Goal: Use online tool/utility: Use online tool/utility

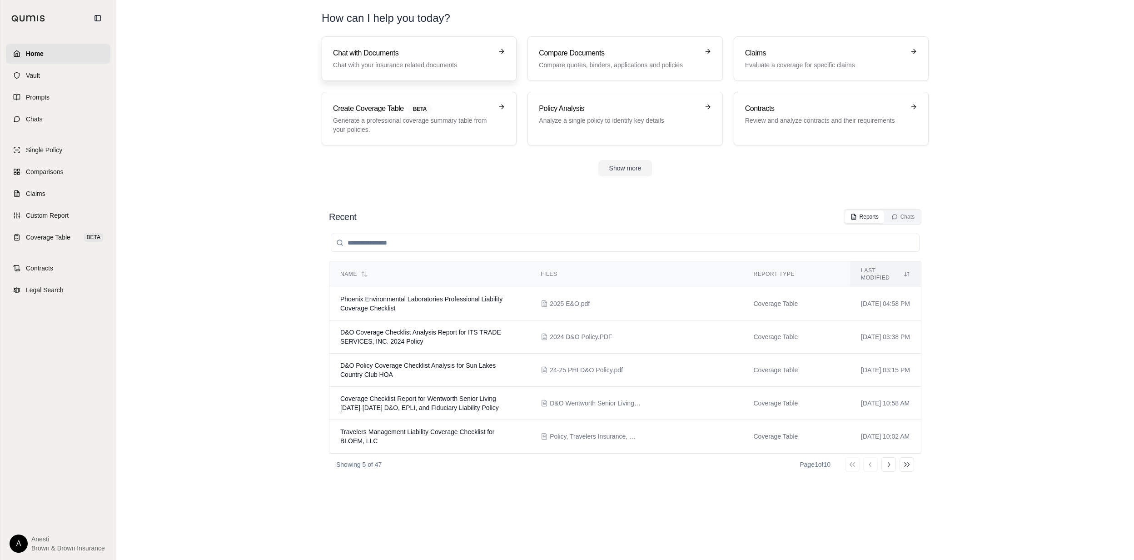
click at [423, 55] on h3 "Chat with Documents" at bounding box center [412, 53] width 159 height 11
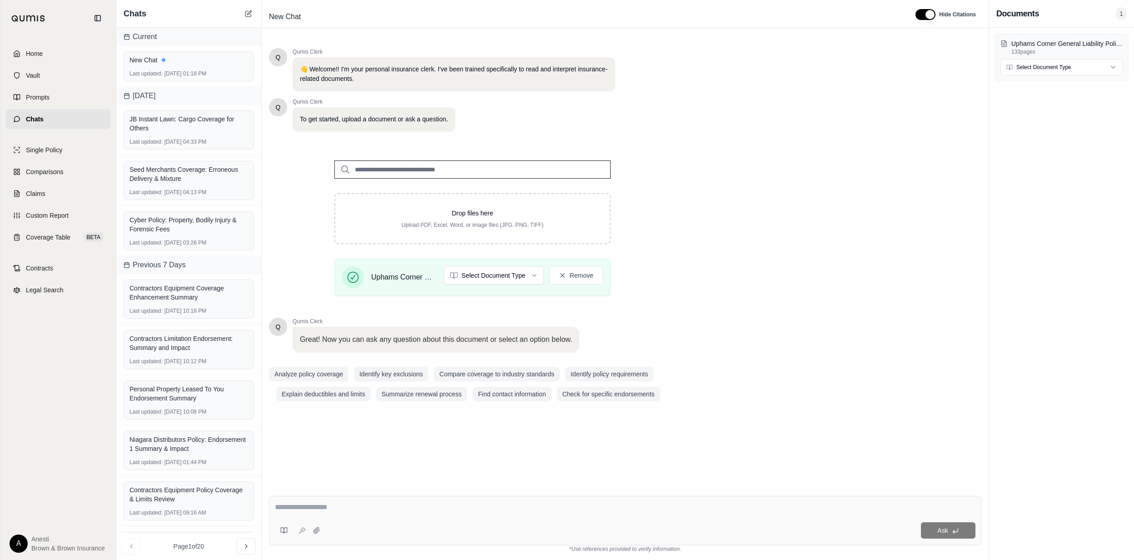
click at [325, 509] on textarea at bounding box center [625, 507] width 700 height 11
type textarea "**********"
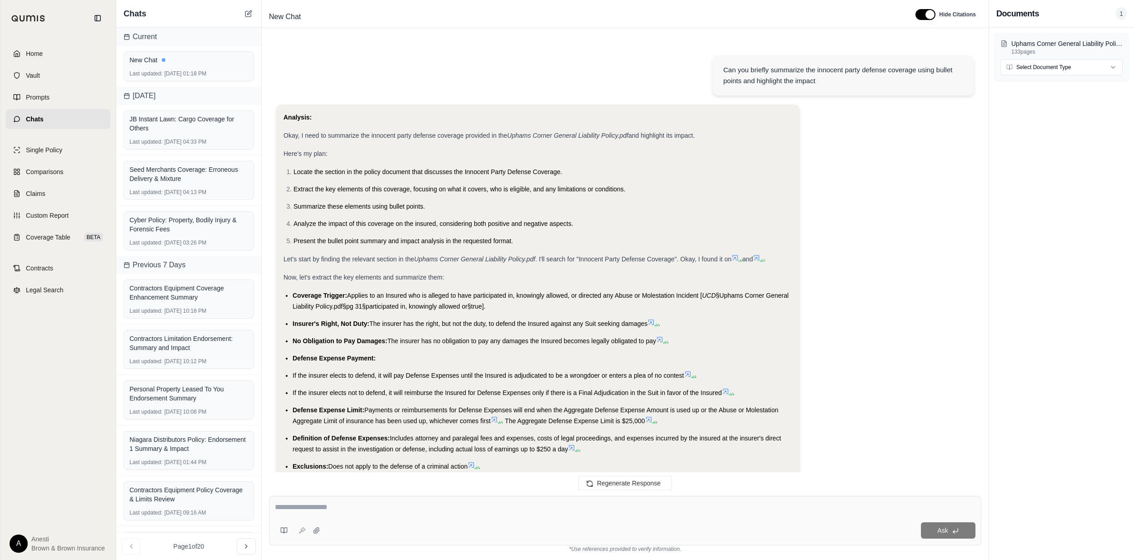
scroll to position [469, 0]
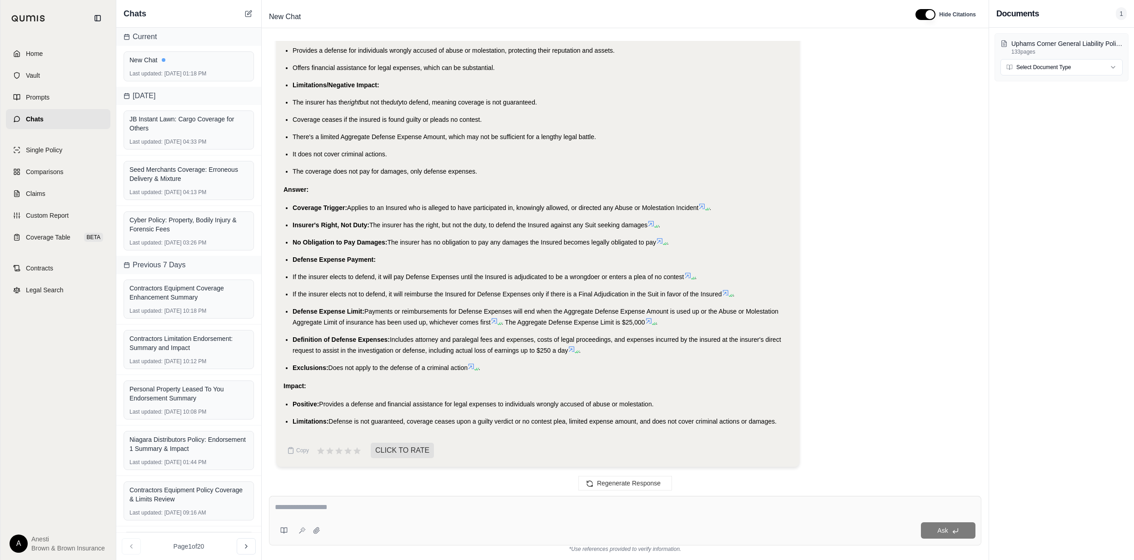
drag, startPoint x: 291, startPoint y: 206, endPoint x: 834, endPoint y: 417, distance: 582.9
click at [834, 417] on div "Analysis: Okay, I need to summarize the innocent party defense coverage provide…" at bounding box center [625, 54] width 698 height 839
copy div "Coverage Trigger: Applies to an Insured who is alleged to have participated in,…"
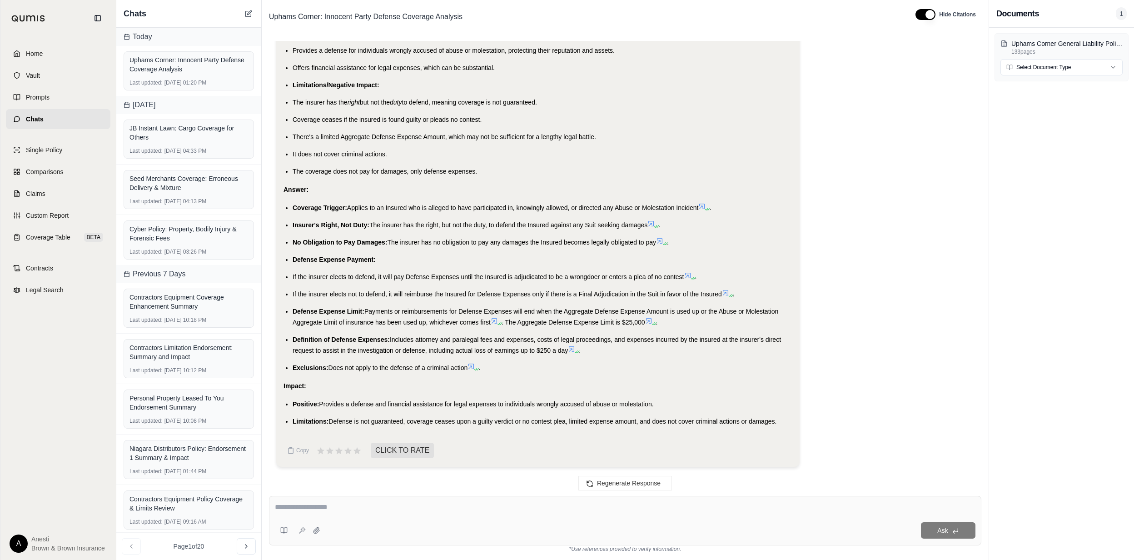
drag, startPoint x: 342, startPoint y: 499, endPoint x: 324, endPoint y: 511, distance: 22.3
click at [342, 499] on div "Ask" at bounding box center [625, 521] width 712 height 50
type textarea "**********"
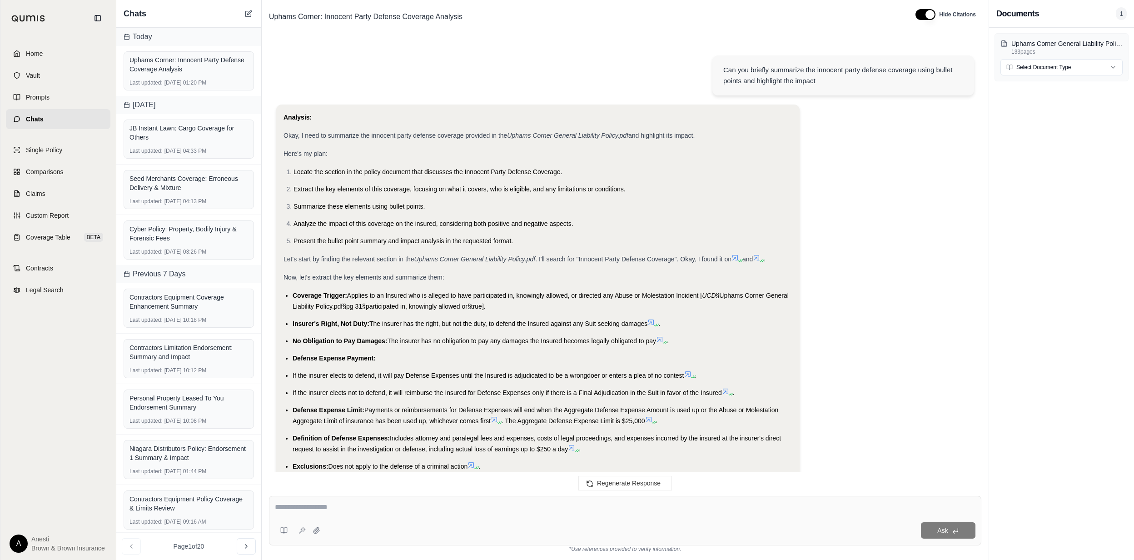
scroll to position [1339, 0]
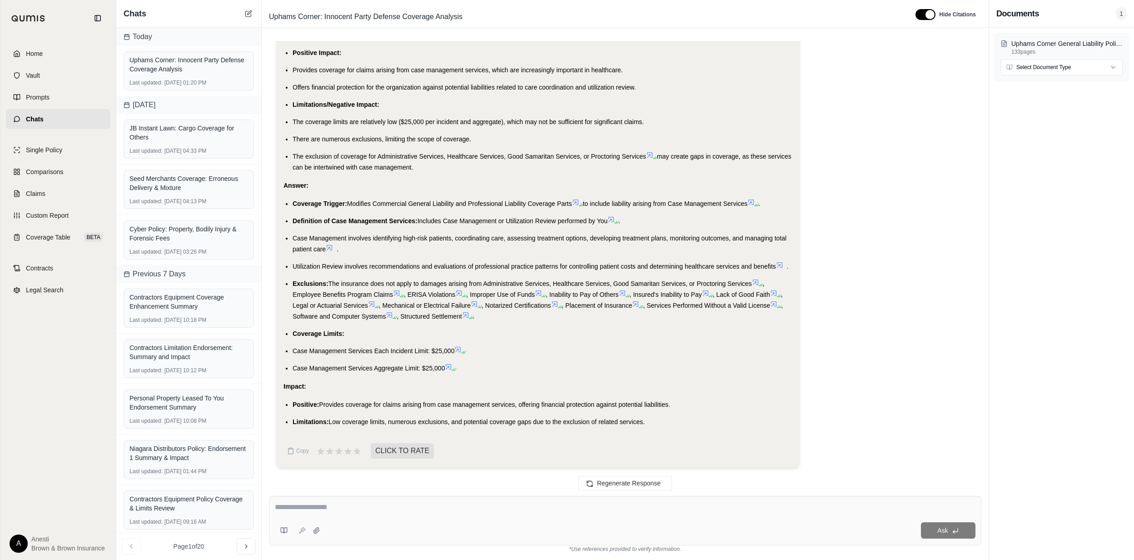
drag, startPoint x: 292, startPoint y: 200, endPoint x: 660, endPoint y: 428, distance: 432.8
click at [660, 428] on div "Analysis: Alright, I need to summarize the case management services liability c…" at bounding box center [538, 45] width 509 height 777
copy div "Coverage Trigger: Modifies Commercial General Liability and Professional Liabil…"
click at [321, 503] on textarea at bounding box center [625, 507] width 701 height 11
type textarea "**********"
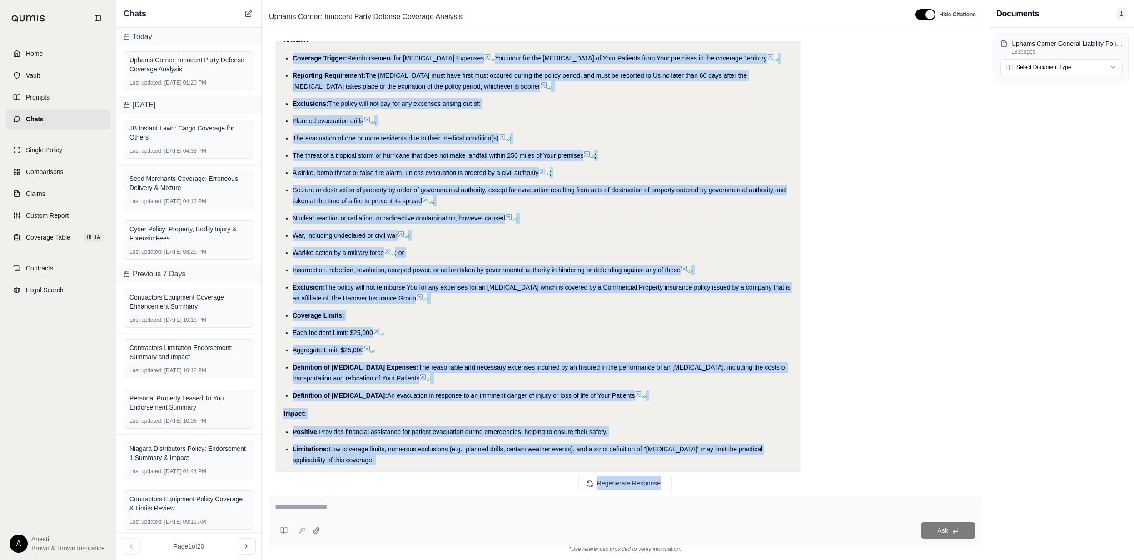
scroll to position [2565, 0]
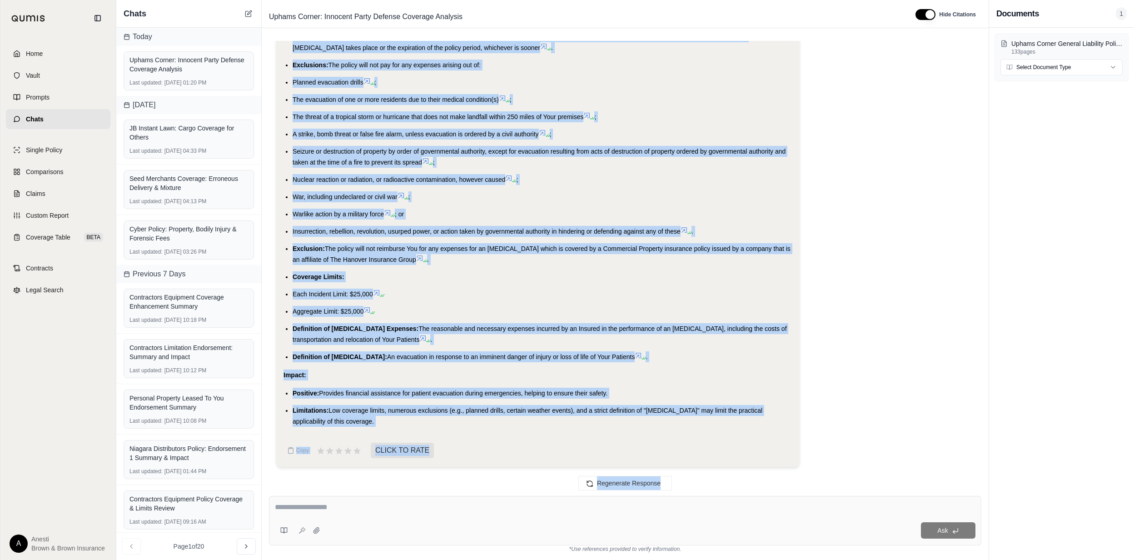
drag, startPoint x: 289, startPoint y: 68, endPoint x: 388, endPoint y: 420, distance: 365.7
copy div "Coverage Trigger: Reimbursement for [MEDICAL_DATA] Expenses You incur for the […"
click at [318, 506] on textarea at bounding box center [625, 507] width 701 height 11
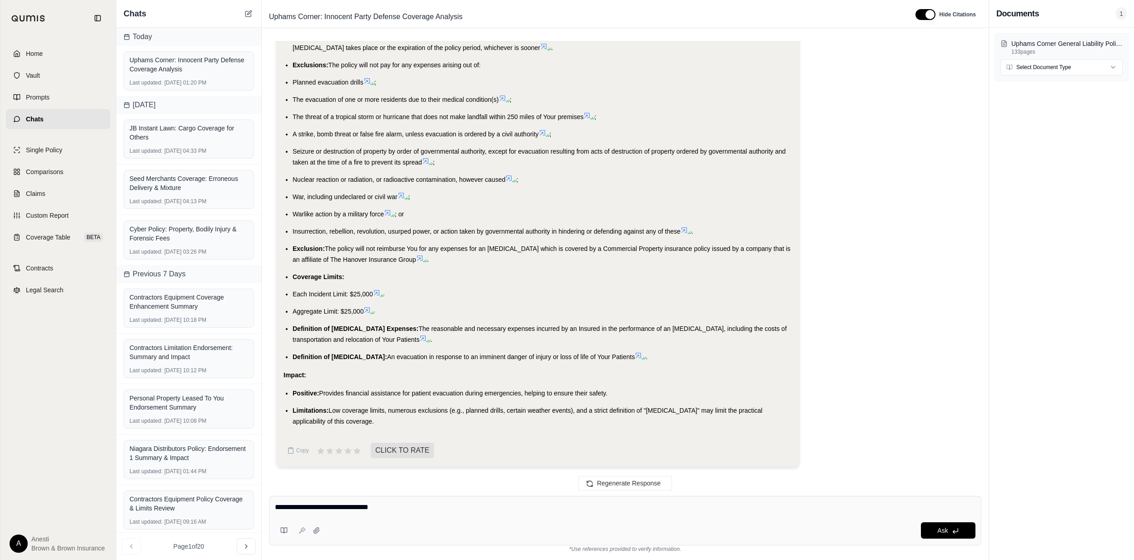
type textarea "**********"
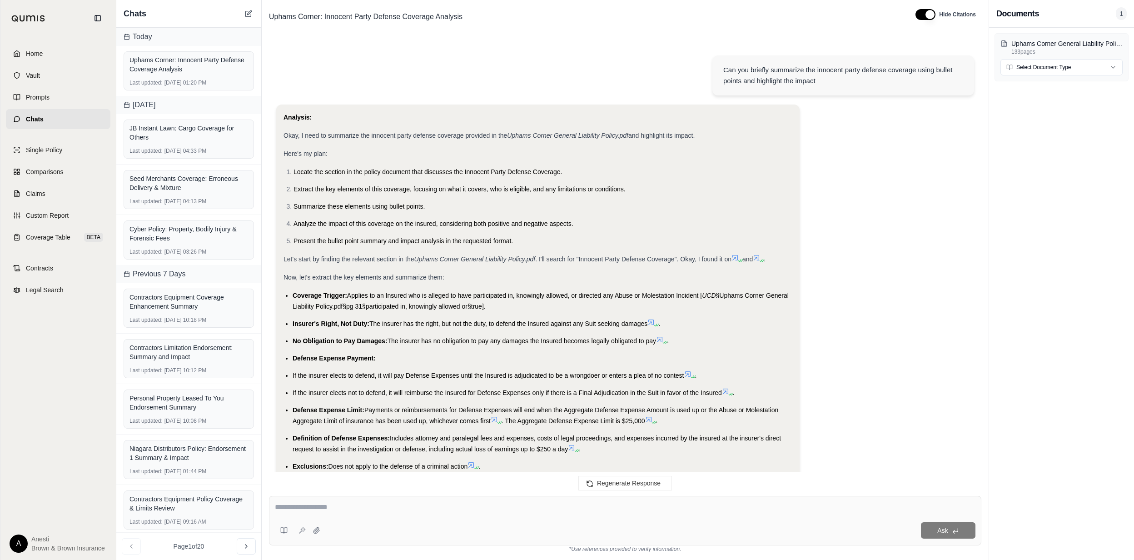
scroll to position [2829, 0]
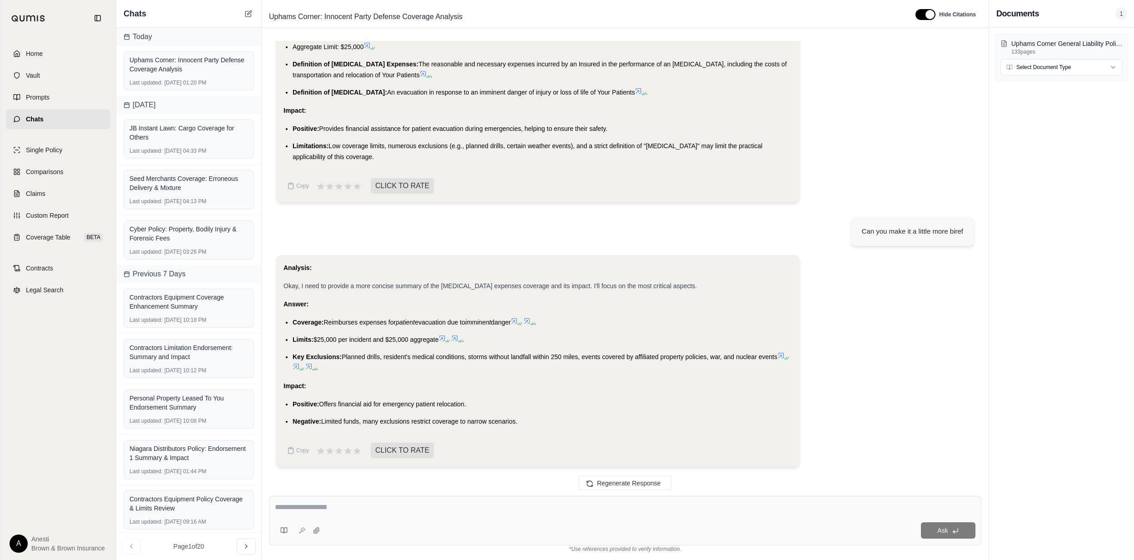
click at [304, 508] on textarea at bounding box center [625, 507] width 701 height 11
type textarea "**********"
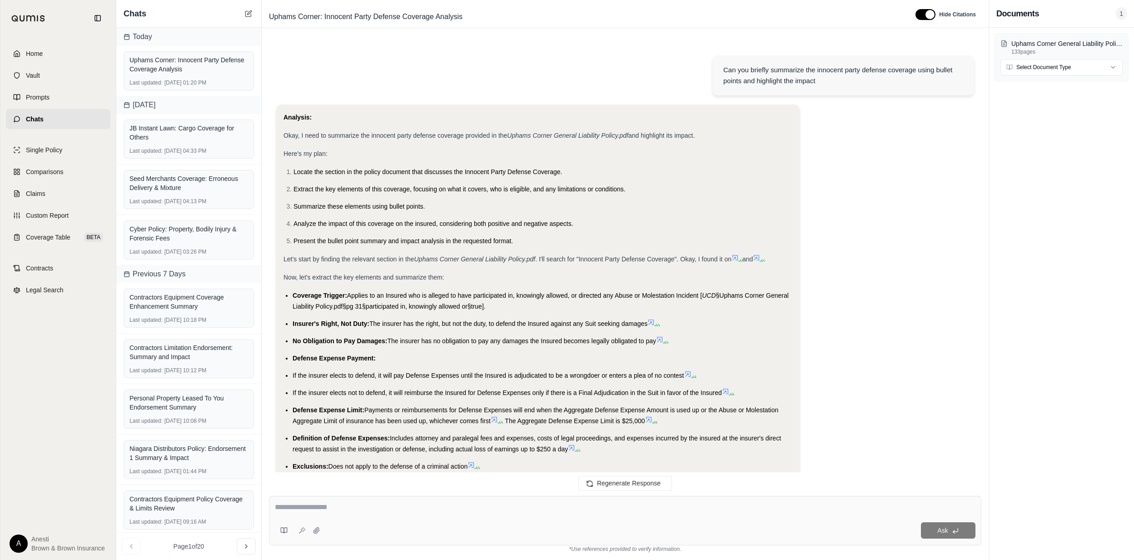
scroll to position [3214, 0]
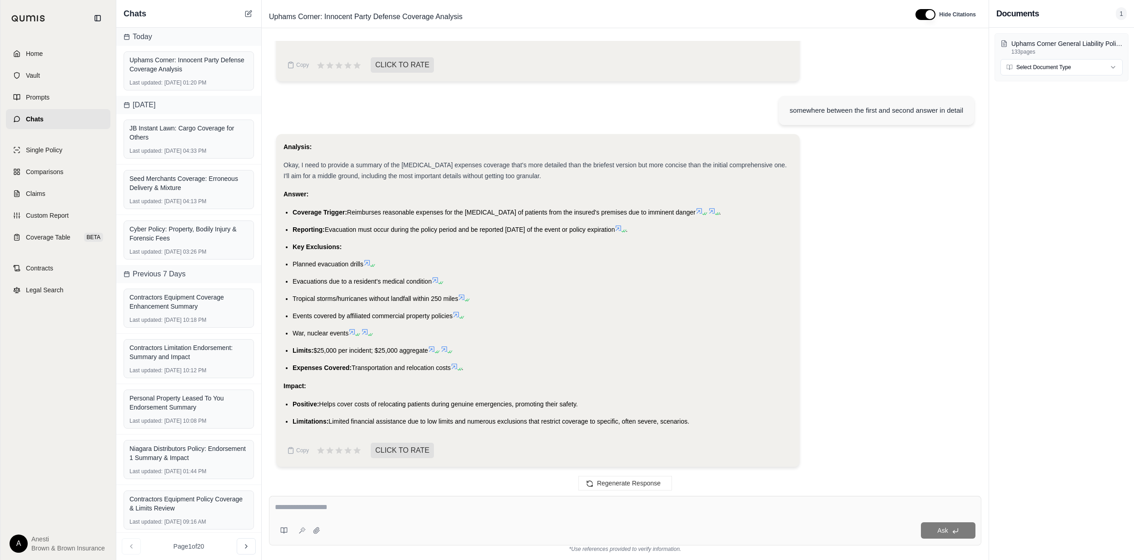
drag, startPoint x: 294, startPoint y: 211, endPoint x: 726, endPoint y: 430, distance: 484.7
click at [726, 430] on div "Analysis: Okay, I need to provide a summary of the [MEDICAL_DATA] expenses cove…" at bounding box center [538, 287] width 509 height 293
copy div "Coverage Trigger: Reimburses reasonable expenses for the [MEDICAL_DATA] of pati…"
click at [317, 500] on div "Ask" at bounding box center [625, 521] width 712 height 50
type textarea "**********"
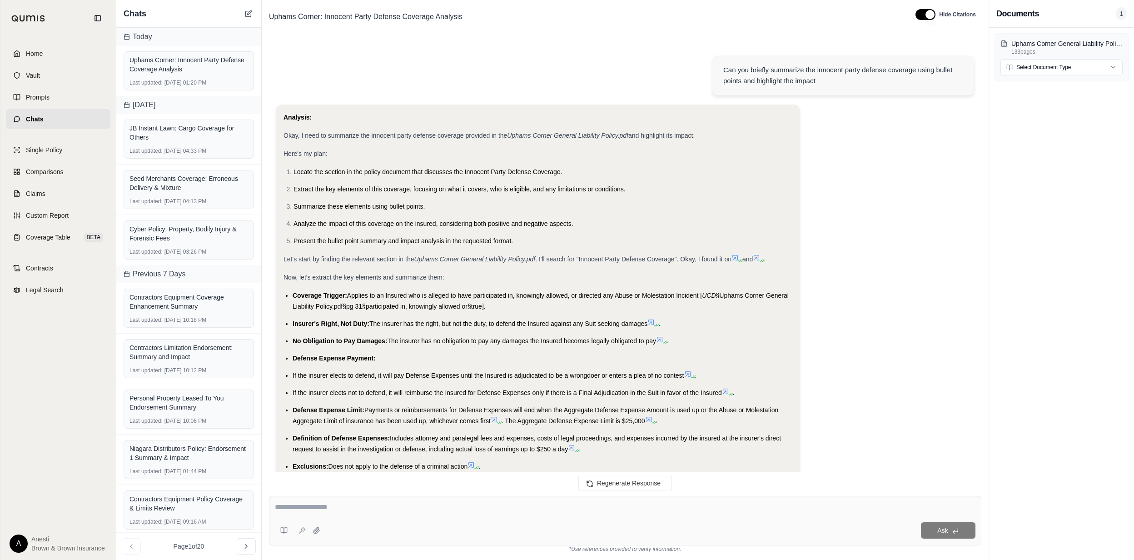
scroll to position [4047, 0]
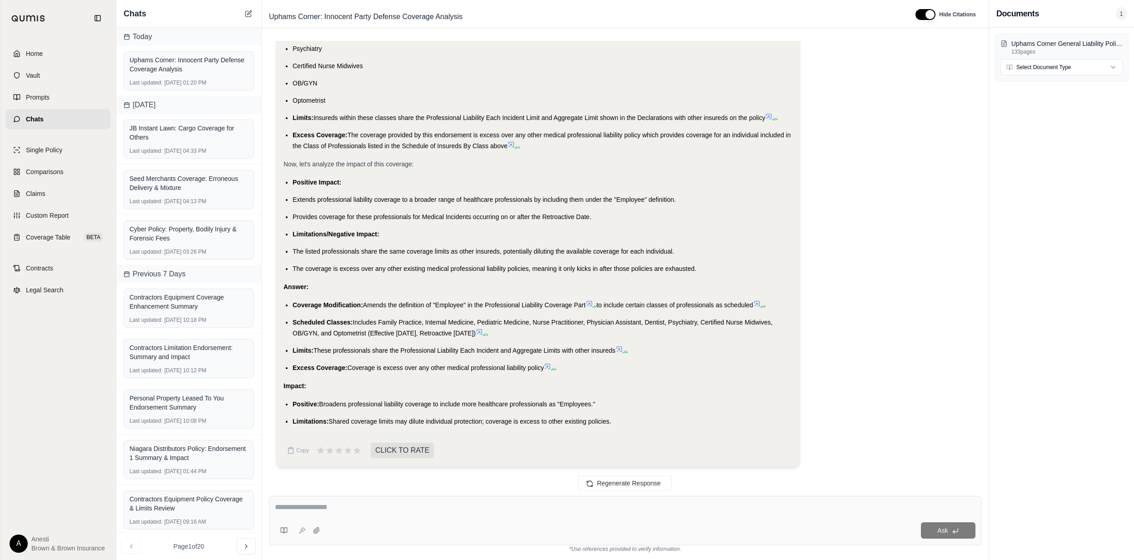
drag, startPoint x: 293, startPoint y: 306, endPoint x: 626, endPoint y: 412, distance: 349.9
click at [626, 412] on div "Analysis: Okay, I need to summarize the amended definition of employee to inclu…" at bounding box center [538, 66] width 509 height 722
copy div "Coverage Modification: Amends the definition of "Employee" in the Professional …"
click at [297, 498] on div "Ask" at bounding box center [625, 521] width 712 height 50
type textarea "**********"
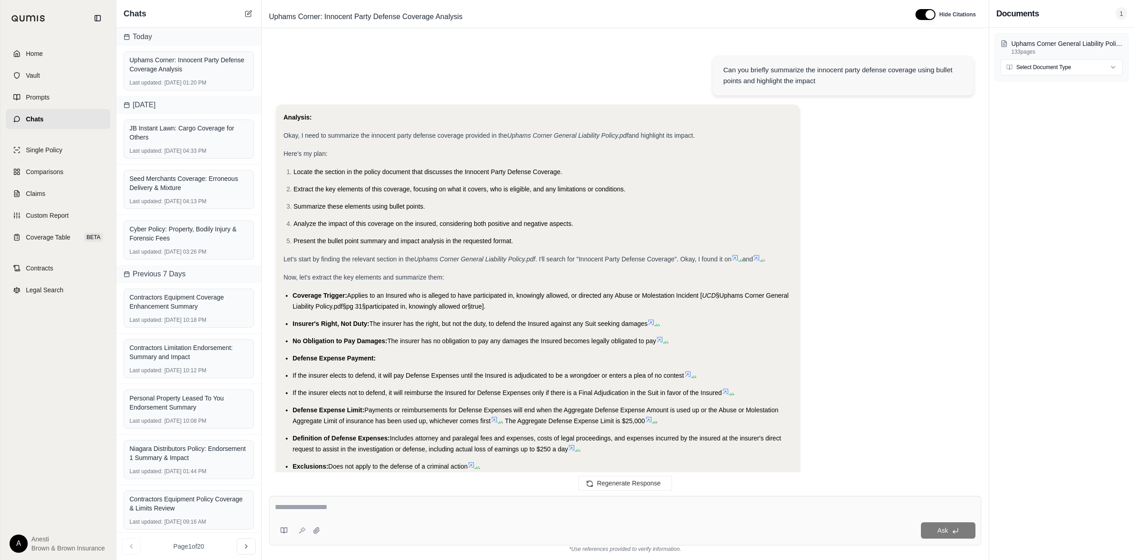
scroll to position [4841, 0]
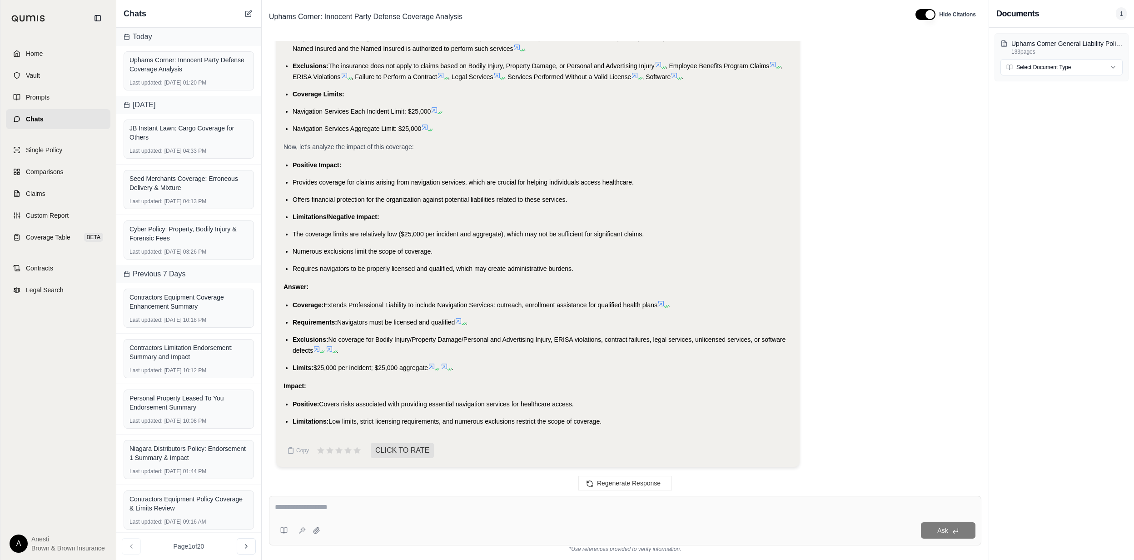
drag, startPoint x: 291, startPoint y: 302, endPoint x: 607, endPoint y: 425, distance: 339.6
click at [607, 425] on div "Analysis: Okay, I need to summarize the Navigation Services coverage provided i…" at bounding box center [538, 79] width 509 height 693
copy div "Coverage: Extends Professional Liability to include Navigation Services: outrea…"
click at [306, 497] on div "Ask" at bounding box center [625, 521] width 712 height 50
type textarea "**********"
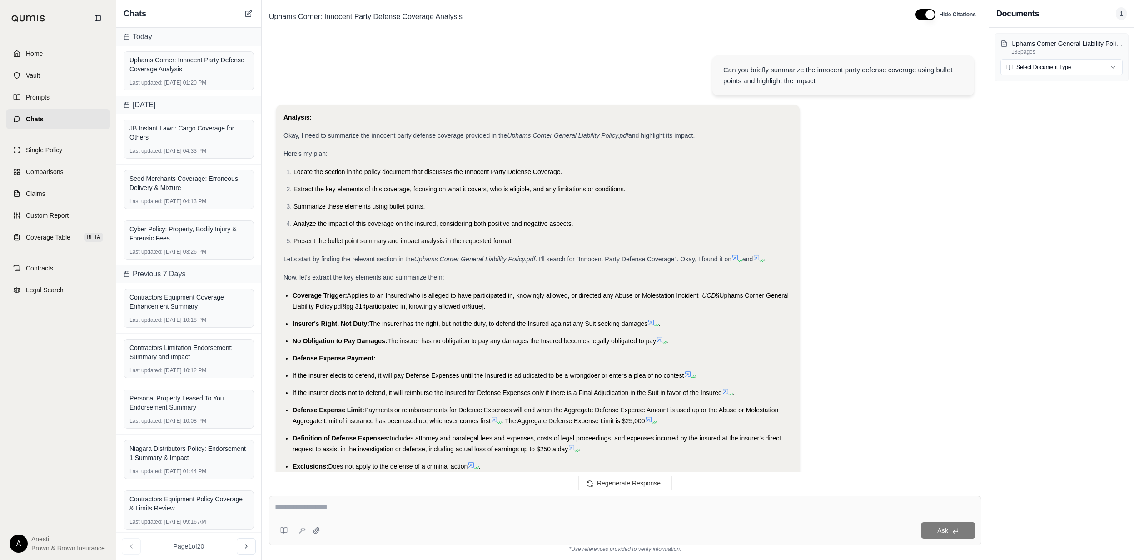
scroll to position [5737, 0]
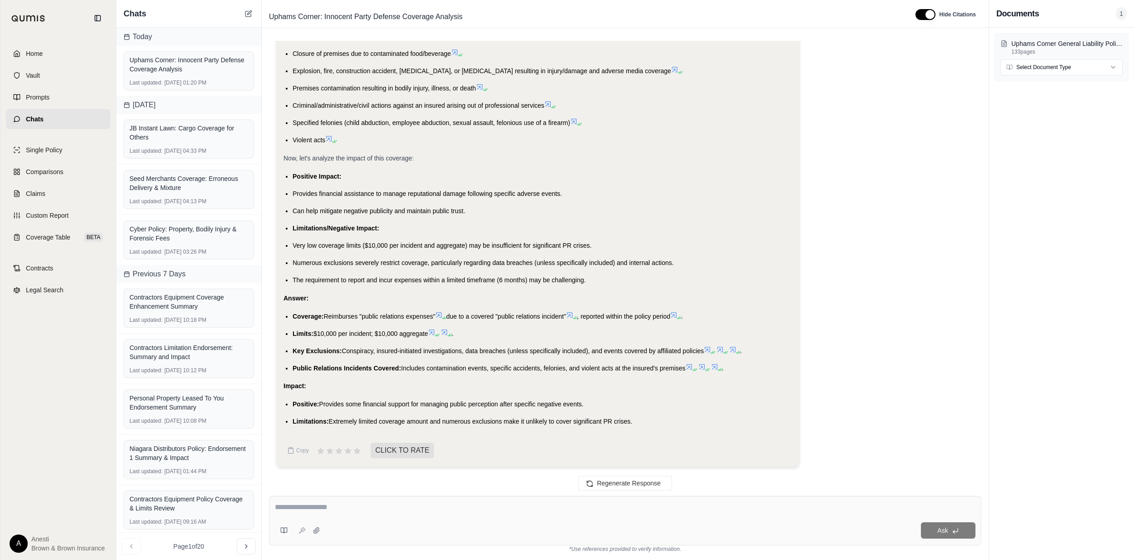
drag, startPoint x: 292, startPoint y: 340, endPoint x: 482, endPoint y: 382, distance: 194.9
drag, startPoint x: 293, startPoint y: 317, endPoint x: 635, endPoint y: 417, distance: 356.0
click at [635, 417] on div "Analysis: Okay, I need to summarize the Public Relations Expenses coverage prov…" at bounding box center [538, 28] width 509 height 797
copy div "Coverage: Reimburses "public relations expenses" due to a covered "public relat…"
click at [309, 515] on div at bounding box center [625, 509] width 701 height 14
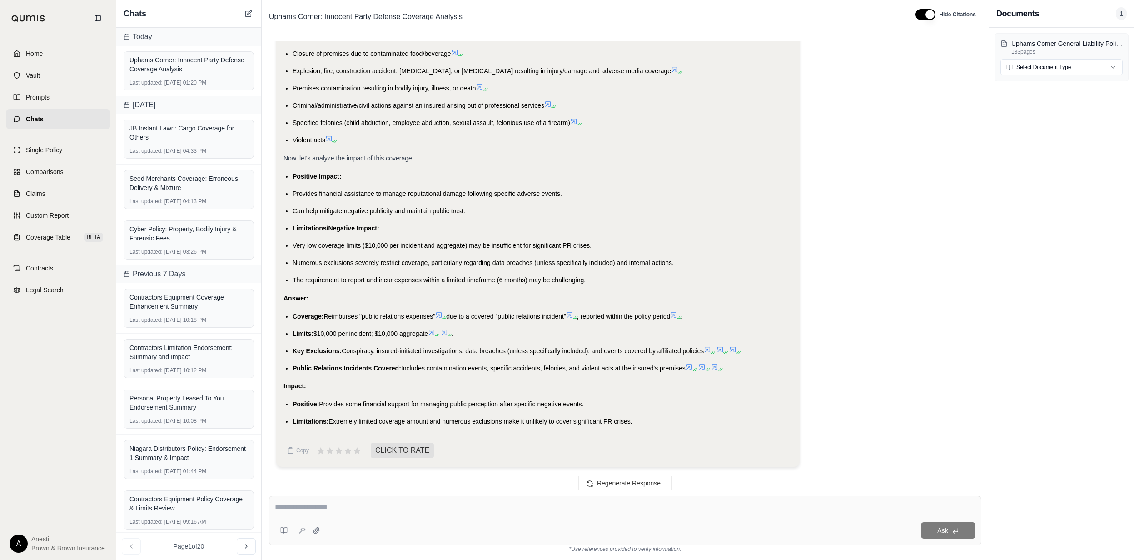
click at [309, 515] on div at bounding box center [625, 509] width 701 height 14
click at [312, 506] on textarea at bounding box center [625, 507] width 701 height 11
type textarea "**********"
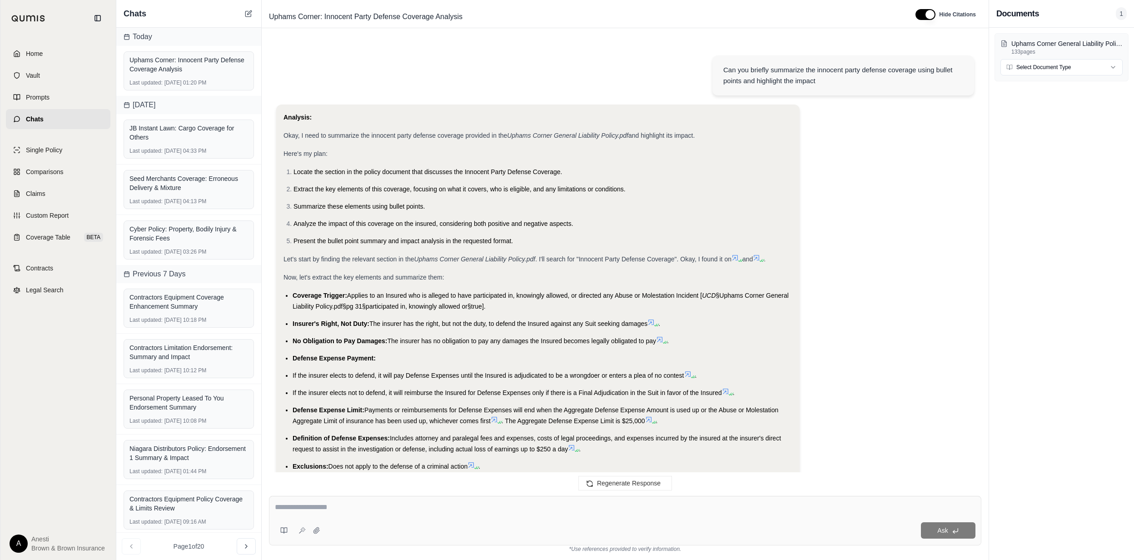
scroll to position [6624, 0]
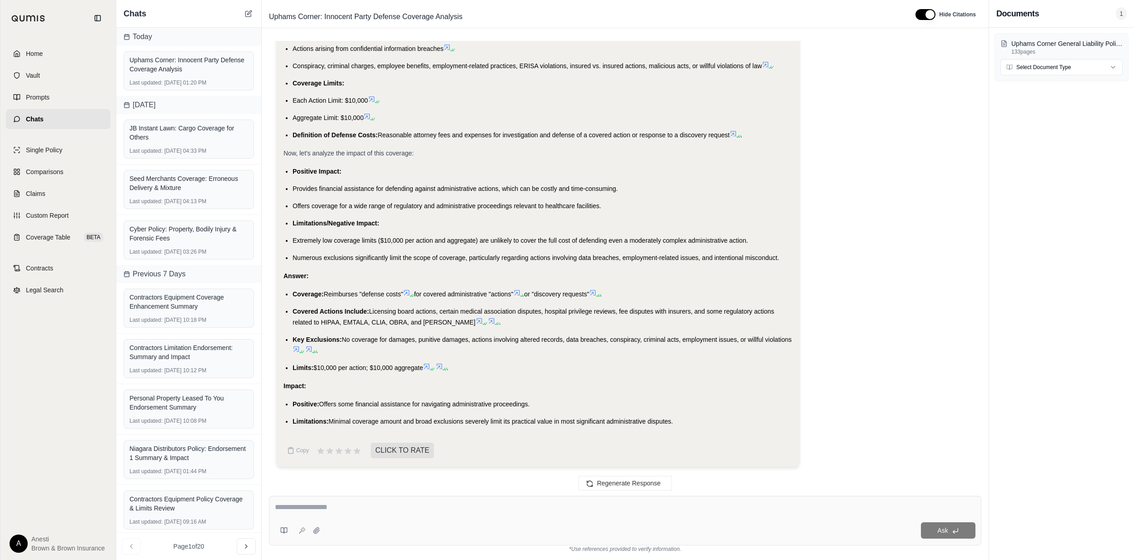
drag, startPoint x: 293, startPoint y: 293, endPoint x: 692, endPoint y: 415, distance: 416.8
click at [692, 415] on div "Analysis: Okay, I need to summarize the Administrative Defense coverage provide…" at bounding box center [538, 34] width 509 height 786
copy div "Coverage: Reimburses "defense costs" for covered administrative "actions" or "d…"
click at [297, 511] on textarea at bounding box center [625, 507] width 701 height 11
type textarea "**********"
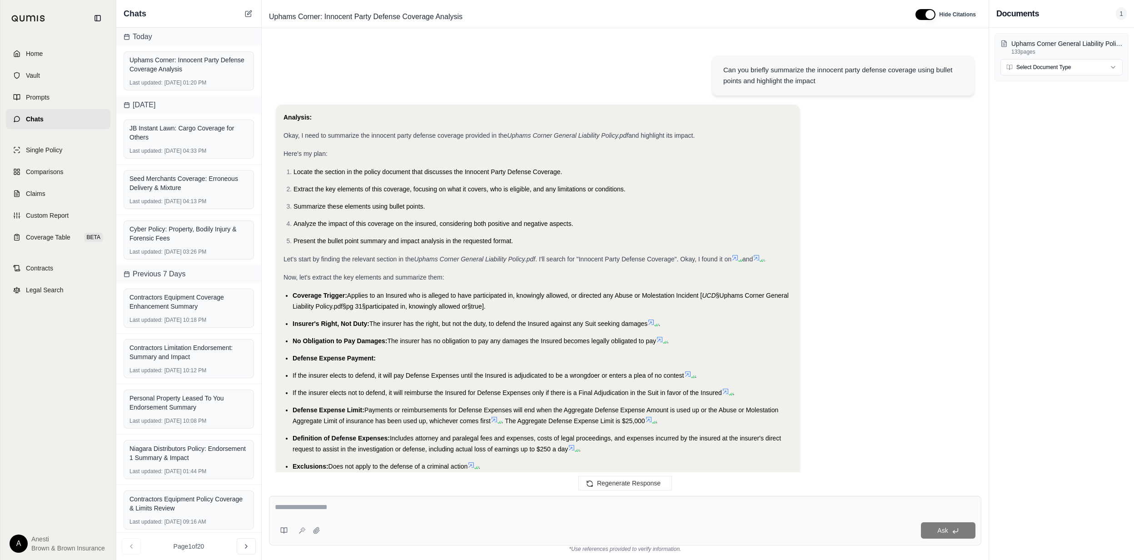
scroll to position [7395, 0]
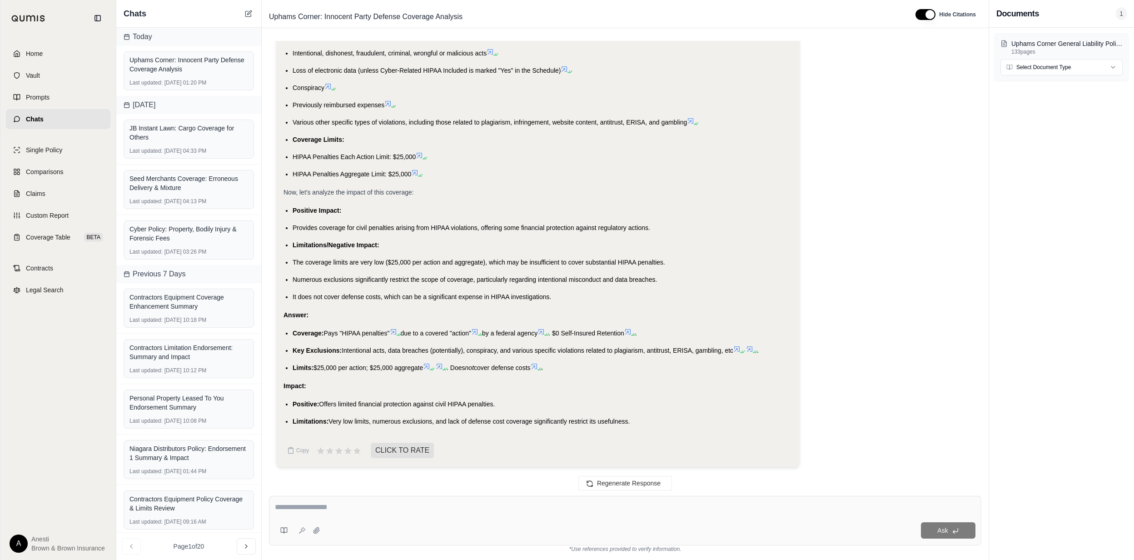
drag, startPoint x: 293, startPoint y: 332, endPoint x: 637, endPoint y: 422, distance: 355.2
click at [637, 422] on div "Analysis: Okay, I need to summarize the HIPAA Penalties coverage provided in th…" at bounding box center [538, 91] width 509 height 672
copy div "Coverage: Pays "HIPAA penalties" due to a covered "action" by a federal agency …"
click at [291, 500] on div "Ask" at bounding box center [625, 521] width 712 height 50
type textarea "**********"
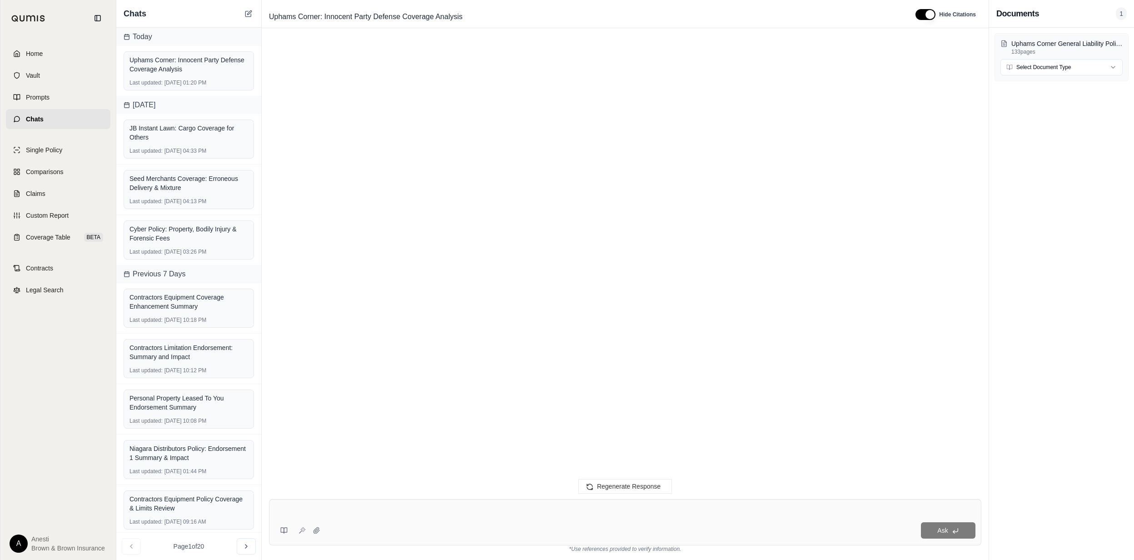
scroll to position [0, 0]
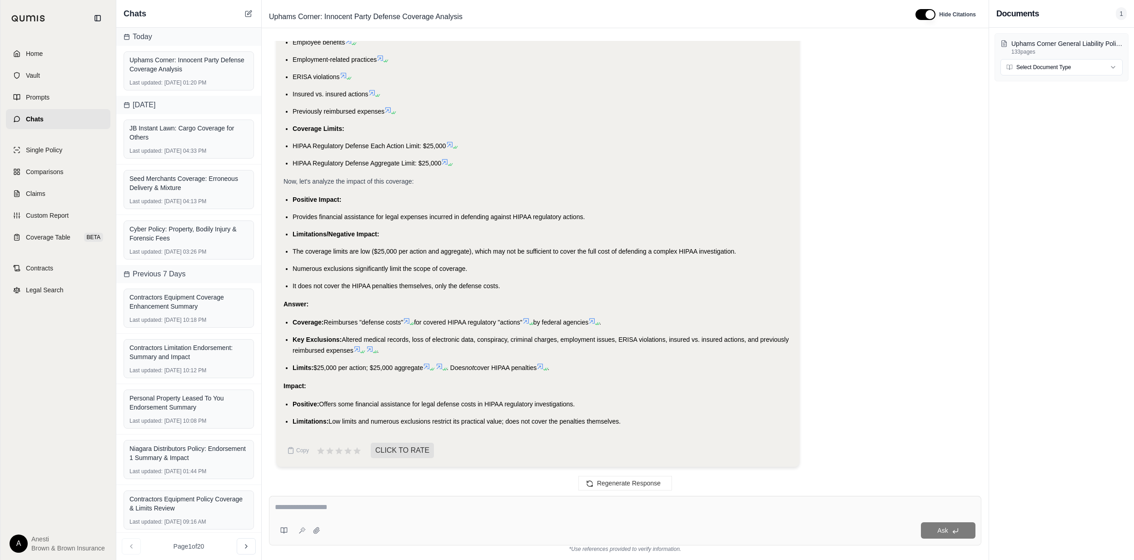
drag, startPoint x: 293, startPoint y: 321, endPoint x: 631, endPoint y: 417, distance: 351.8
click at [631, 417] on div "Analysis: Okay, I need to summarize the HIPAA Regulatory Defense coverage provi…" at bounding box center [538, 77] width 509 height 700
copy div "Coverage: Reimburses "defense costs" for covered HIPAA regulatory "actions" by …"
